Goal: Find specific page/section: Find specific page/section

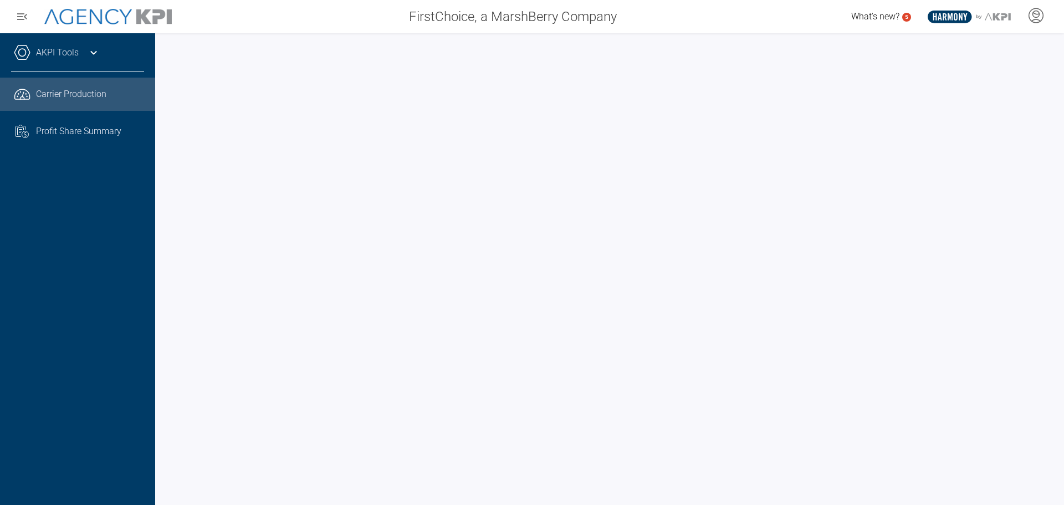
drag, startPoint x: 128, startPoint y: 245, endPoint x: 135, endPoint y: 245, distance: 7.2
click at [129, 245] on div "AKPI Tools Core Production Data Upload Agency Code Mapping Carrier Data Health …" at bounding box center [77, 269] width 155 height 472
click at [160, 246] on div at bounding box center [609, 269] width 909 height 472
click at [165, 230] on div at bounding box center [609, 269] width 909 height 472
